Goal: Task Accomplishment & Management: Complete application form

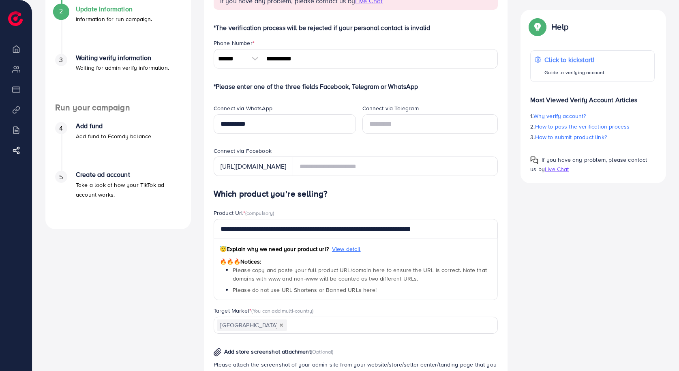
scroll to position [162, 0]
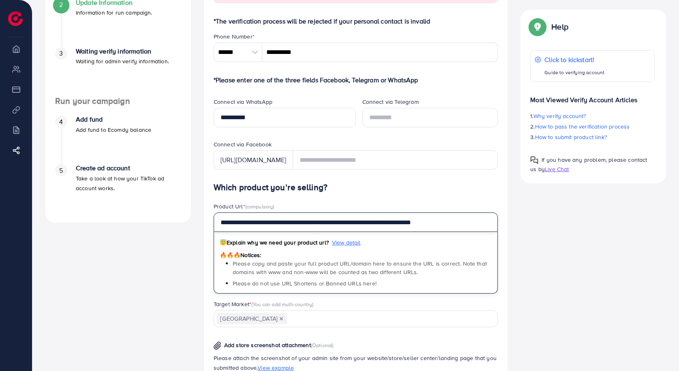
click at [318, 222] on input "**********" at bounding box center [356, 221] width 285 height 19
paste input "text"
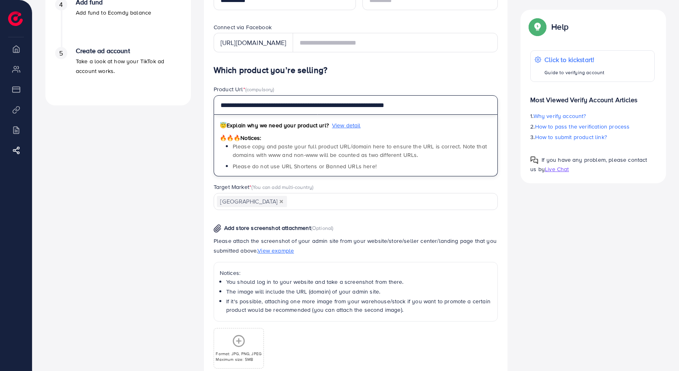
scroll to position [284, 0]
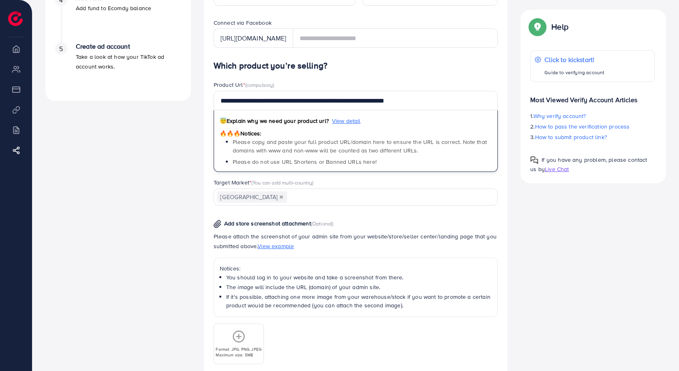
click at [304, 199] on input "Search for option" at bounding box center [388, 197] width 200 height 13
click at [180, 220] on div "A quick setup guide for your business. Get started Active 14 days free trial FR…" at bounding box center [118, 99] width 158 height 664
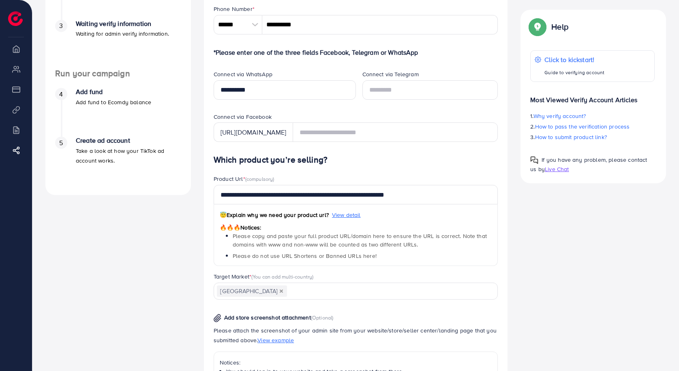
scroll to position [113, 0]
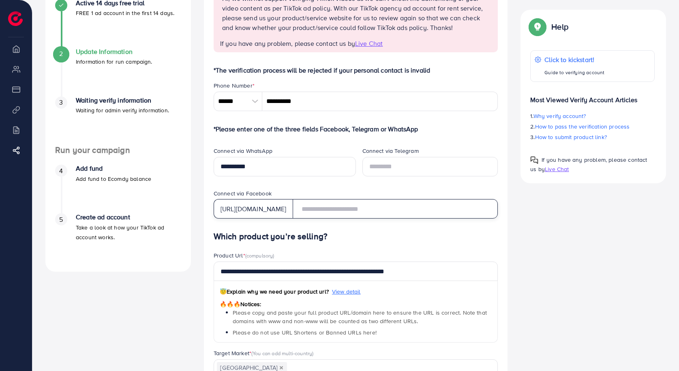
click at [363, 212] on input "text" at bounding box center [395, 208] width 205 height 19
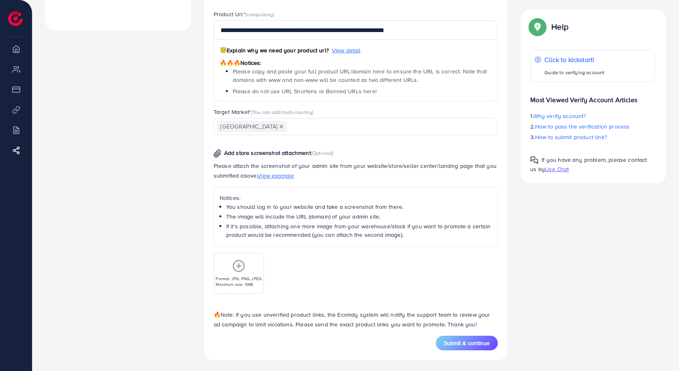
scroll to position [356, 0]
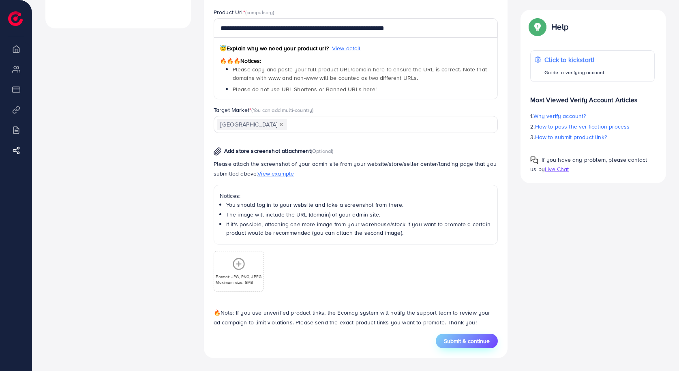
click at [471, 339] on span "Submit & continue" at bounding box center [467, 341] width 46 height 8
type input "**********"
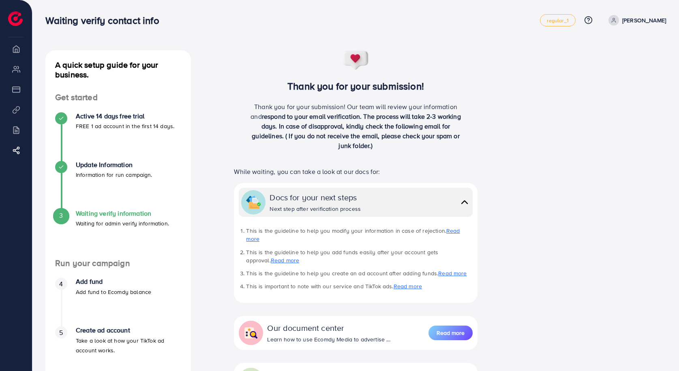
click at [20, 49] on li "Overview" at bounding box center [16, 49] width 32 height 16
drag, startPoint x: 669, startPoint y: 17, endPoint x: 656, endPoint y: 22, distance: 14.2
click at [669, 19] on div "A quick setup guide for your business. Get started Active 14 days free trial FR…" at bounding box center [355, 240] width 646 height 480
click at [656, 22] on p "[PERSON_NAME]" at bounding box center [644, 20] width 44 height 10
click at [625, 45] on span "Log out" at bounding box center [617, 48] width 22 height 10
